Goal: Task Accomplishment & Management: Manage account settings

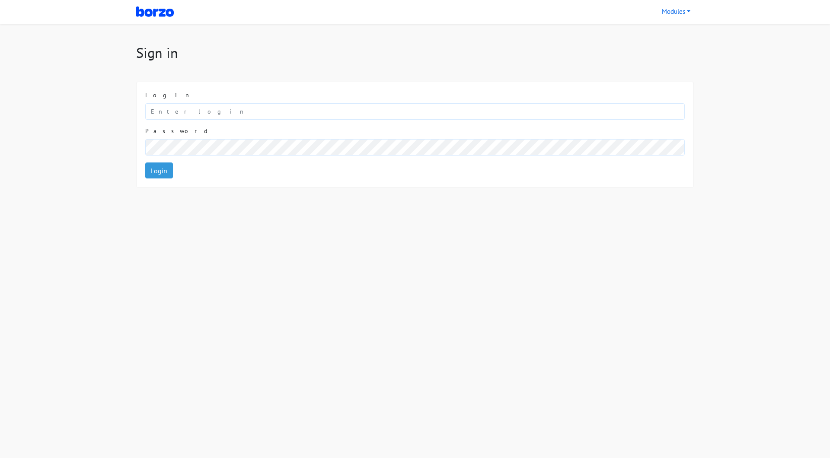
click at [209, 102] on div "Login" at bounding box center [414, 105] width 539 height 29
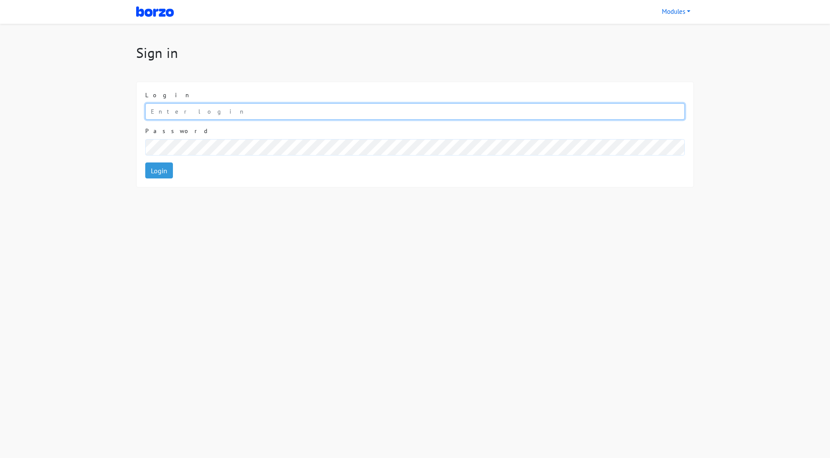
click at [210, 106] on input "email" at bounding box center [414, 111] width 539 height 16
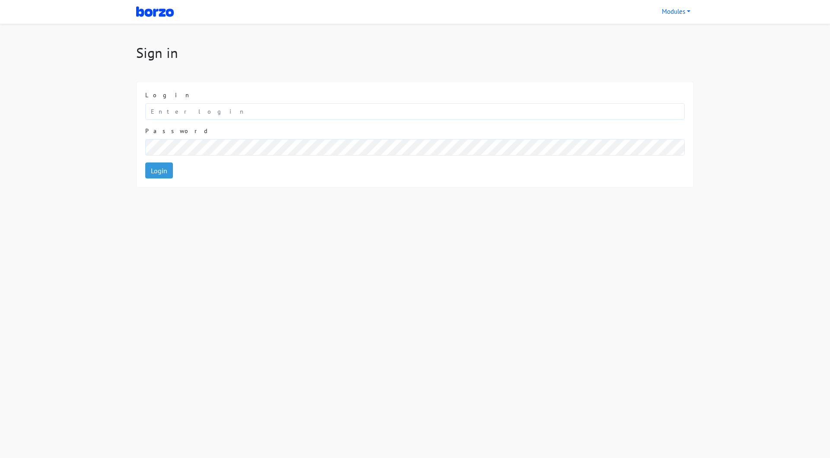
click at [265, 208] on html "Orders Modules Shopify BR Shopify IN Shopify MX Shopify TR Sign in Login Passwo…" at bounding box center [415, 104] width 830 height 208
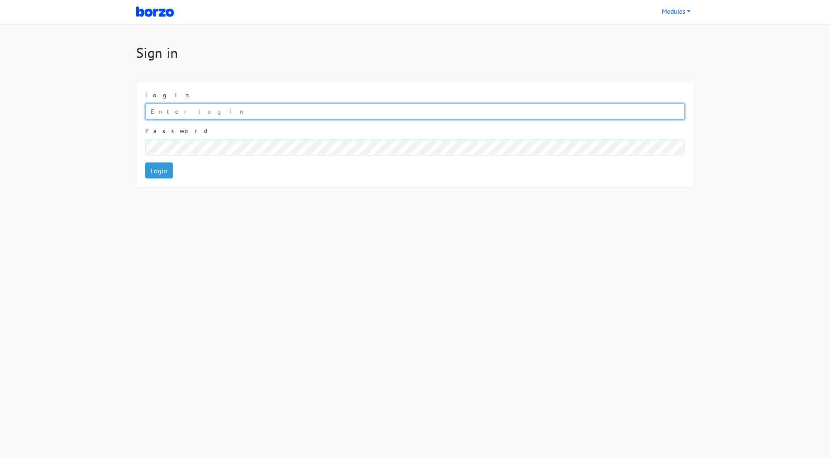
click at [204, 115] on input "email" at bounding box center [414, 111] width 539 height 16
type input "admin"
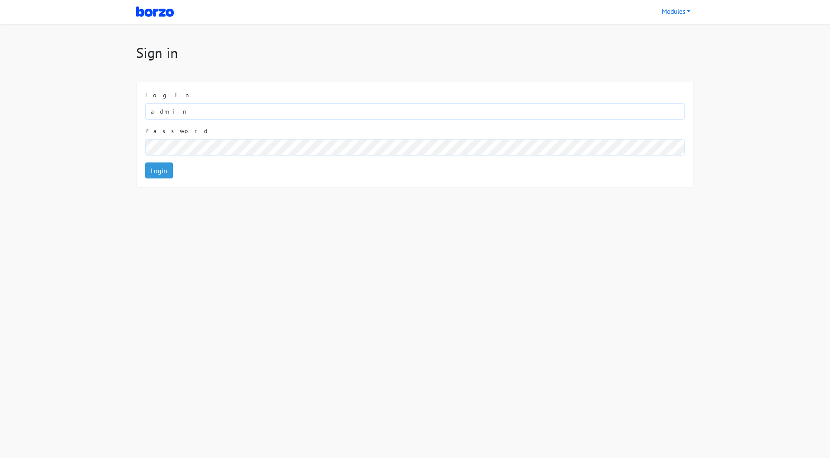
click at [212, 95] on div "Login admin" at bounding box center [414, 105] width 539 height 29
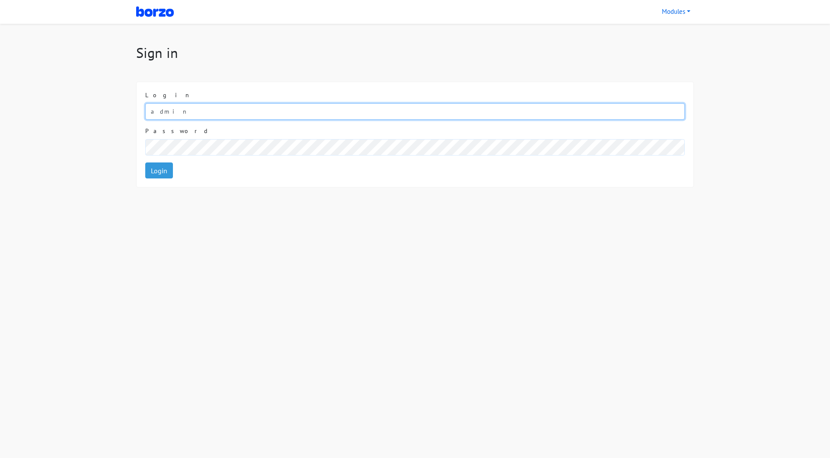
drag, startPoint x: 97, startPoint y: 108, endPoint x: 0, endPoint y: 108, distance: 97.3
click at [145, 109] on input "admin" at bounding box center [414, 111] width 539 height 16
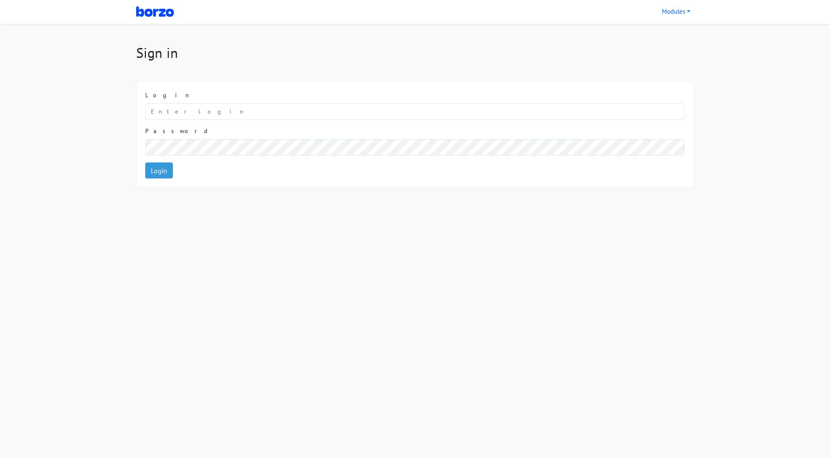
drag, startPoint x: 152, startPoint y: 357, endPoint x: 158, endPoint y: 209, distance: 148.4
click at [152, 208] on html "Orders Modules Shopify BR Shopify IN Shopify MX Shopify TR Sign in Login Passwo…" at bounding box center [415, 104] width 830 height 208
click at [297, 62] on div "Sign in Login Password Login" at bounding box center [415, 116] width 571 height 143
click at [682, 208] on html "Orders Modules Shopify BR Shopify IN Shopify MX Shopify TR Sign in Login Passwo…" at bounding box center [415, 104] width 830 height 208
